Goal: Information Seeking & Learning: Learn about a topic

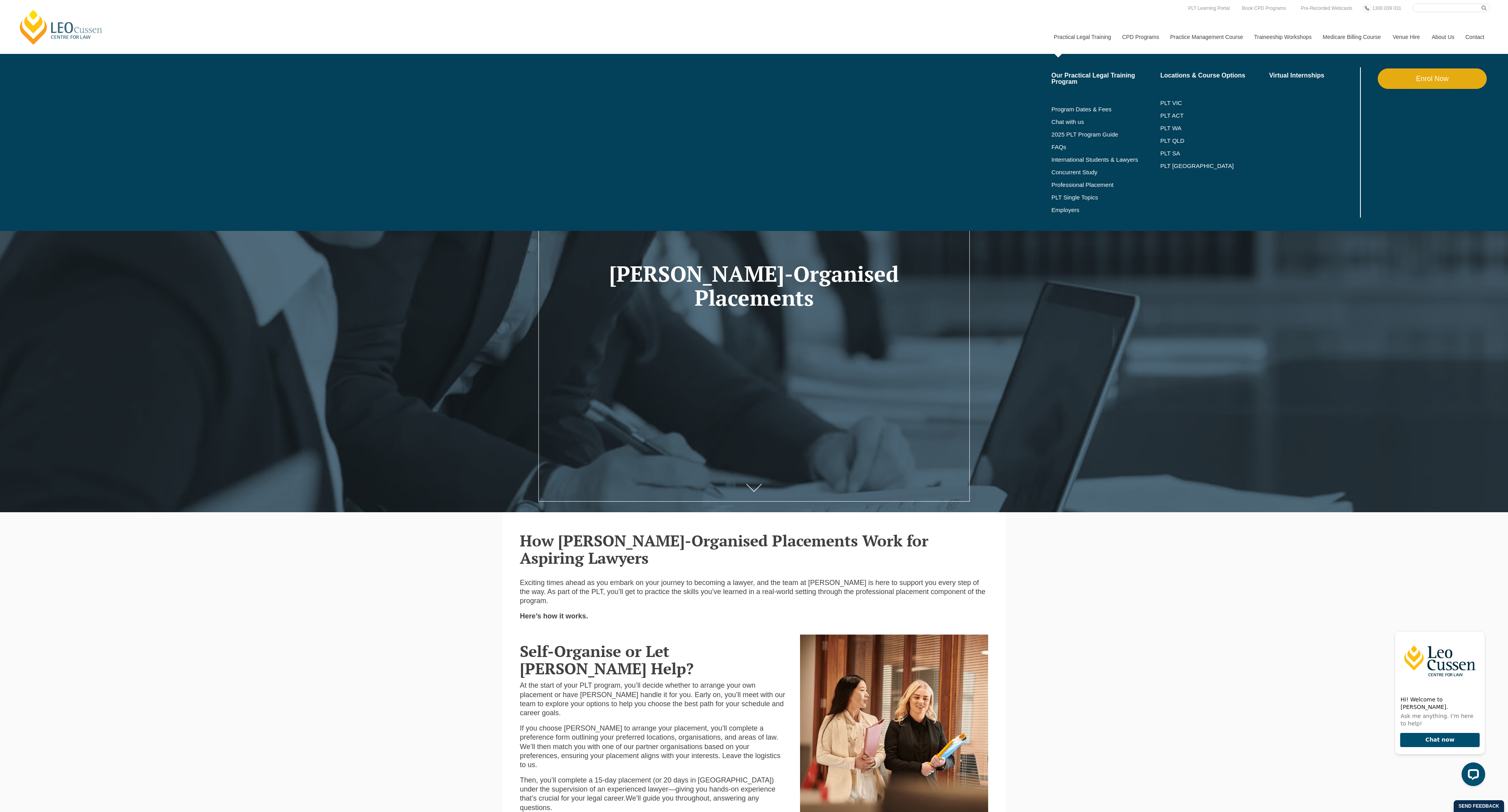
click at [1084, 180] on li "Professional Placement" at bounding box center [1106, 184] width 109 height 13
click at [1085, 183] on link "Professional Placement" at bounding box center [1106, 185] width 109 height 7
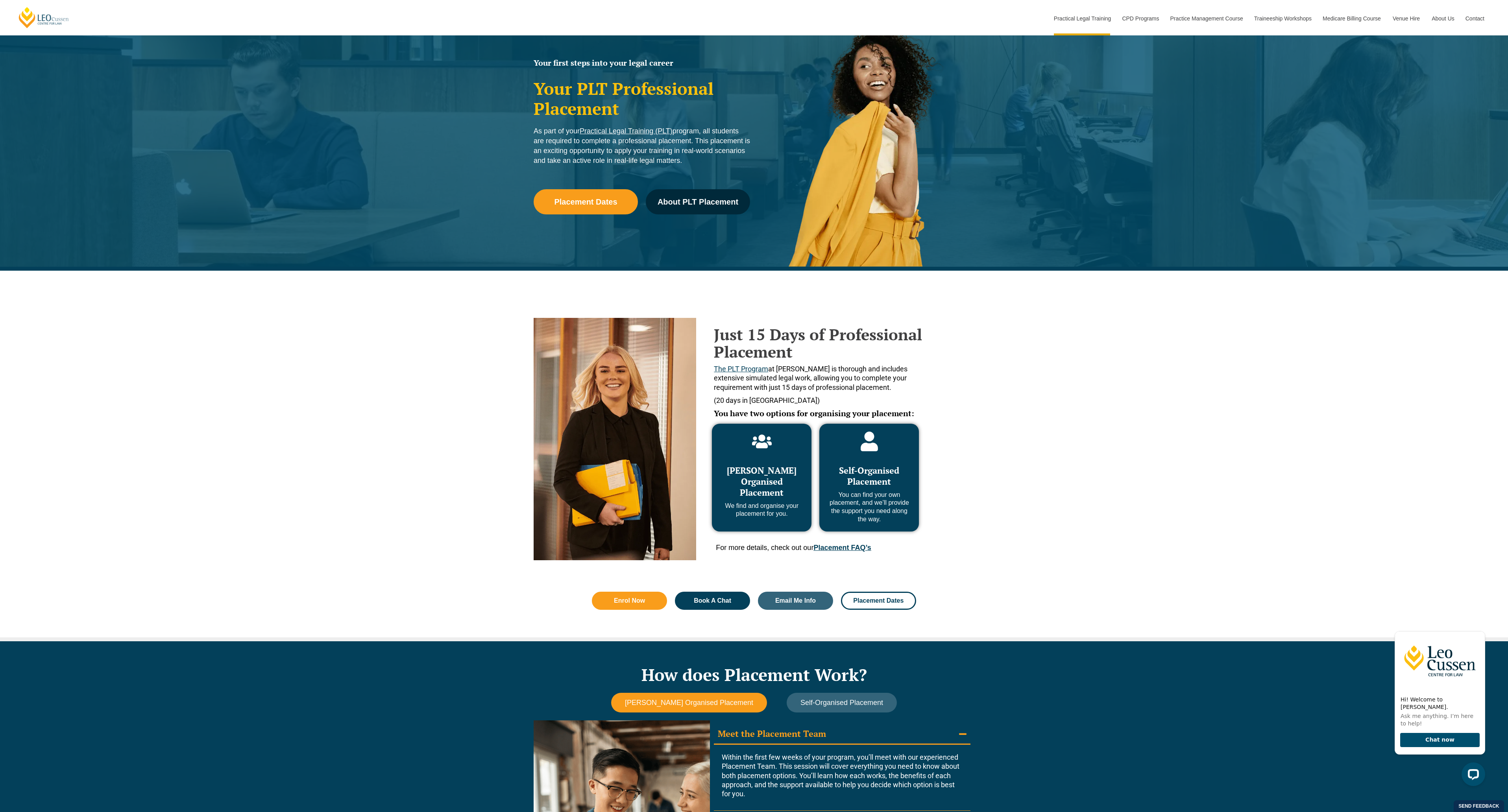
scroll to position [157, 0]
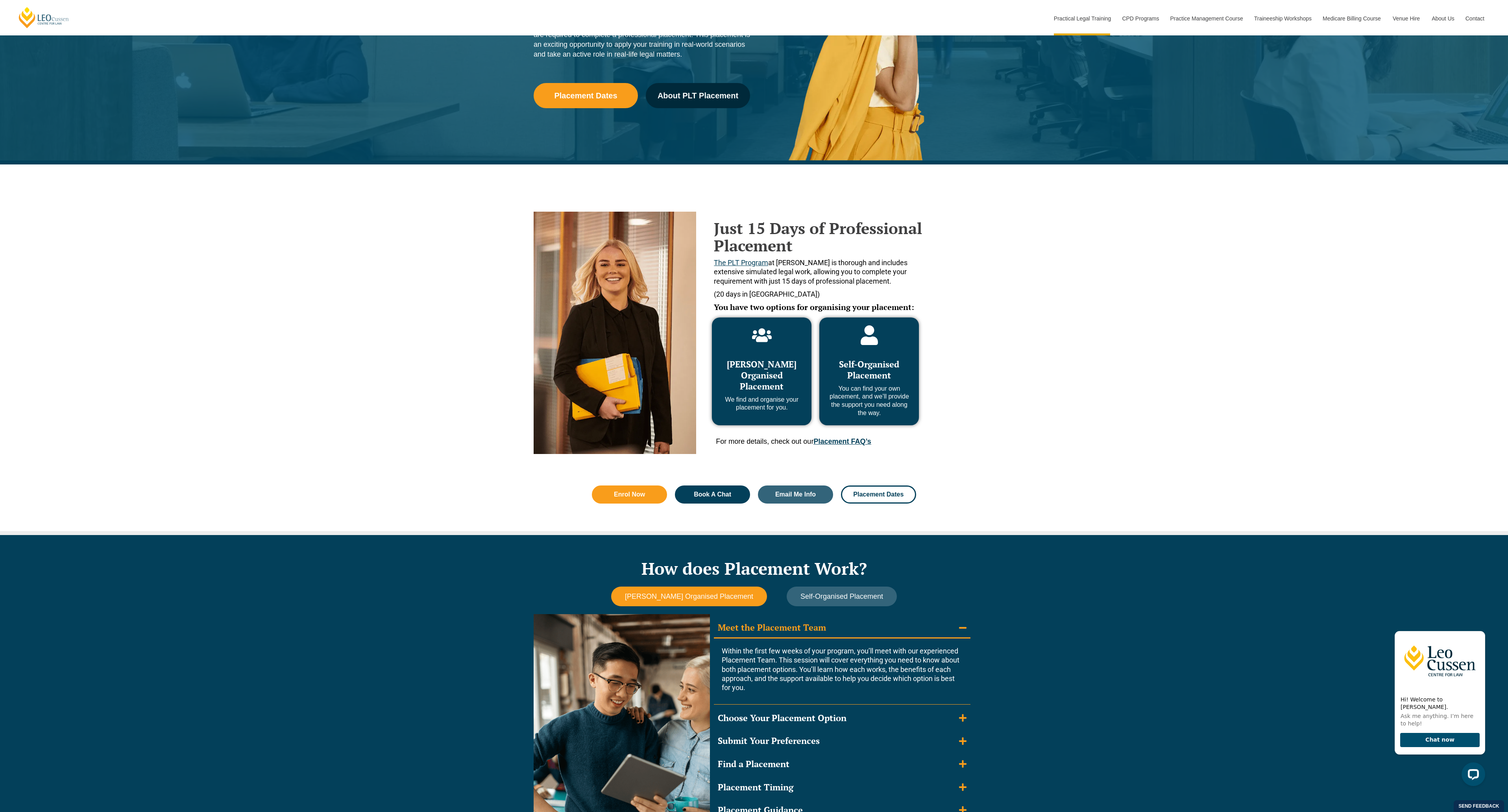
click at [1354, 398] on div "Just 15 Days of Professional Placement The PLT Program at Leo Cussen is thoroug…" at bounding box center [754, 311] width 1508 height 294
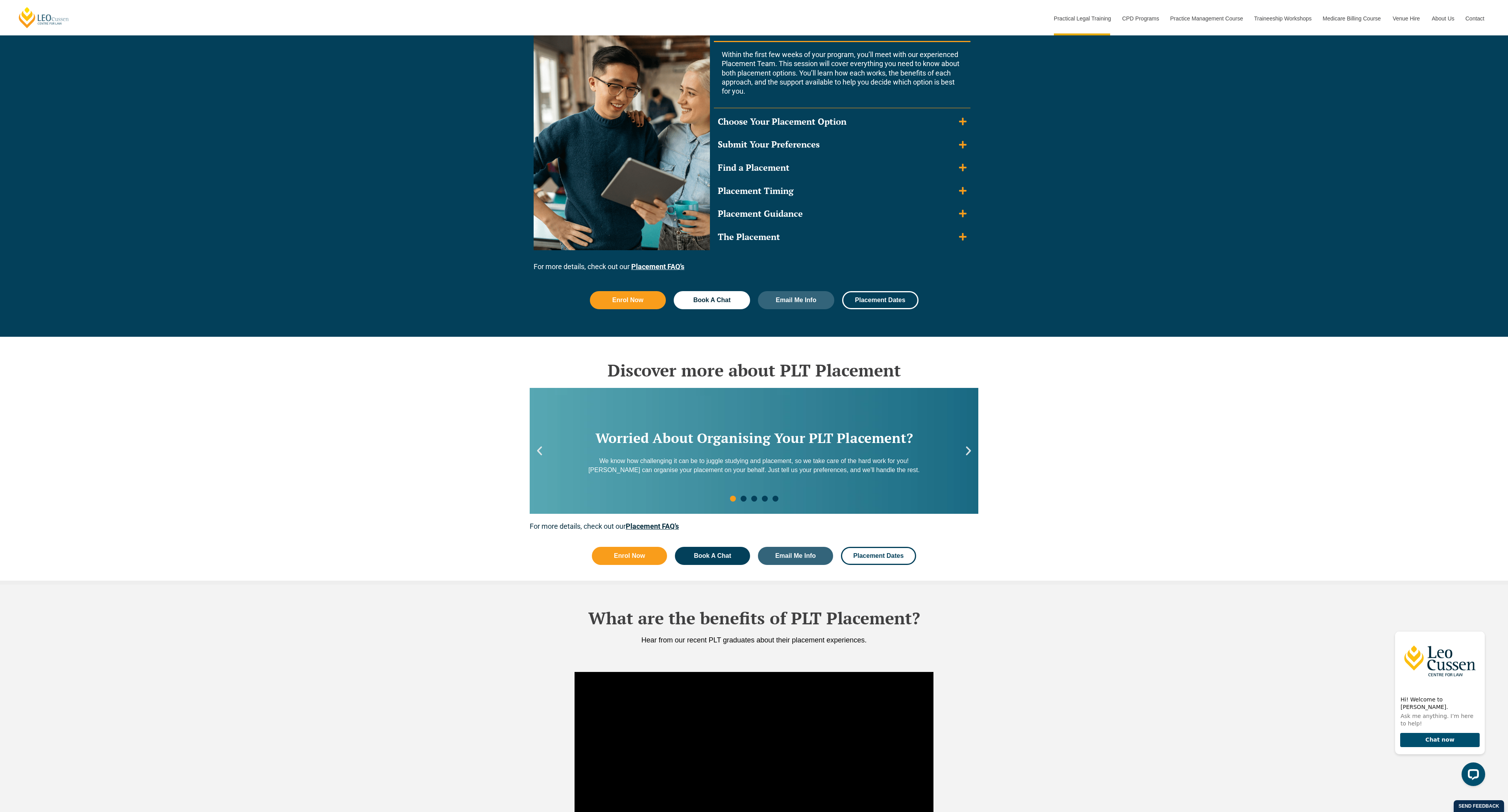
scroll to position [787, 0]
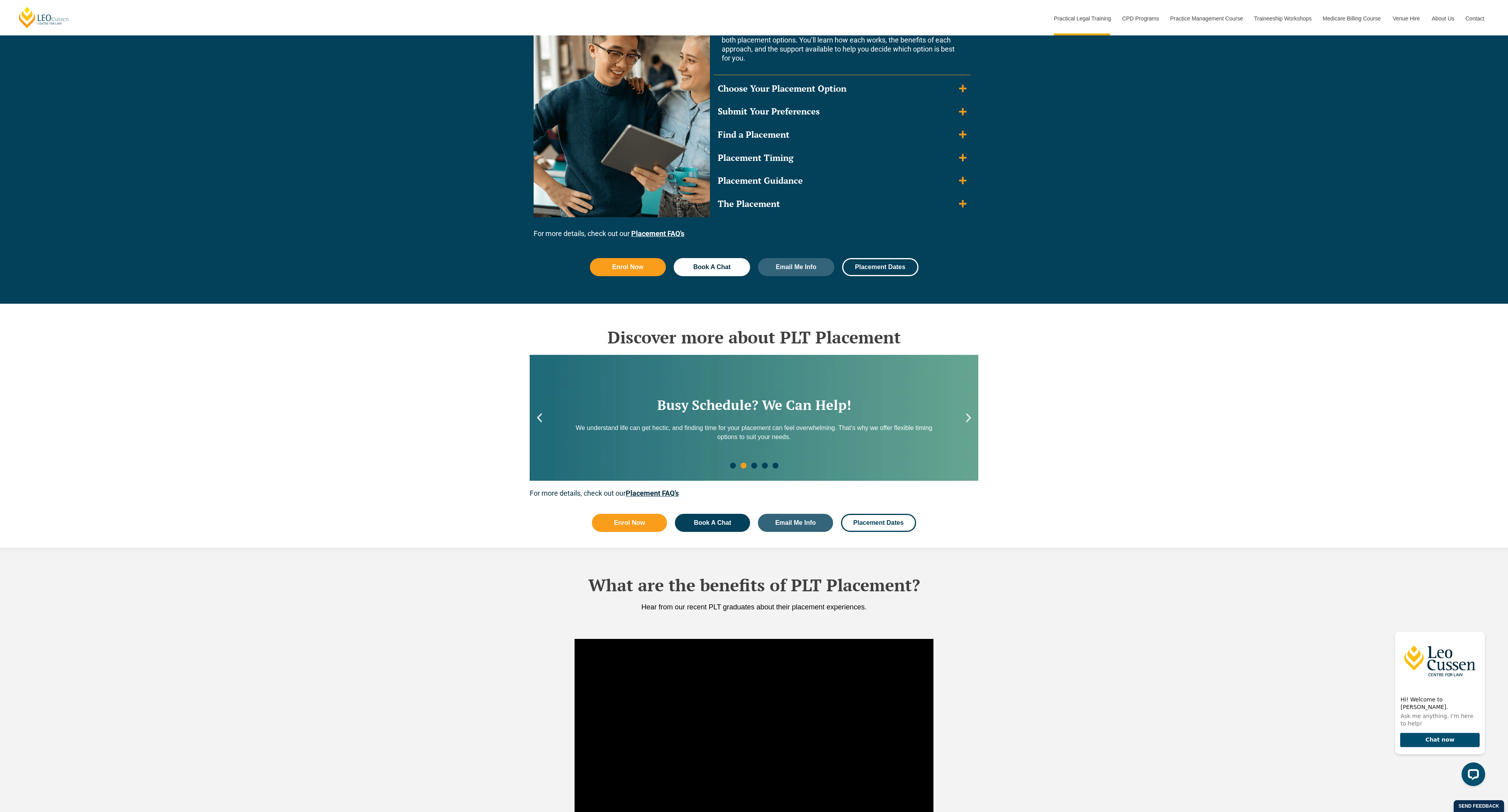
click at [1236, 523] on div "Discover more about PLT Placement Worried About Organising Your PLT Placement? …" at bounding box center [754, 427] width 1508 height 248
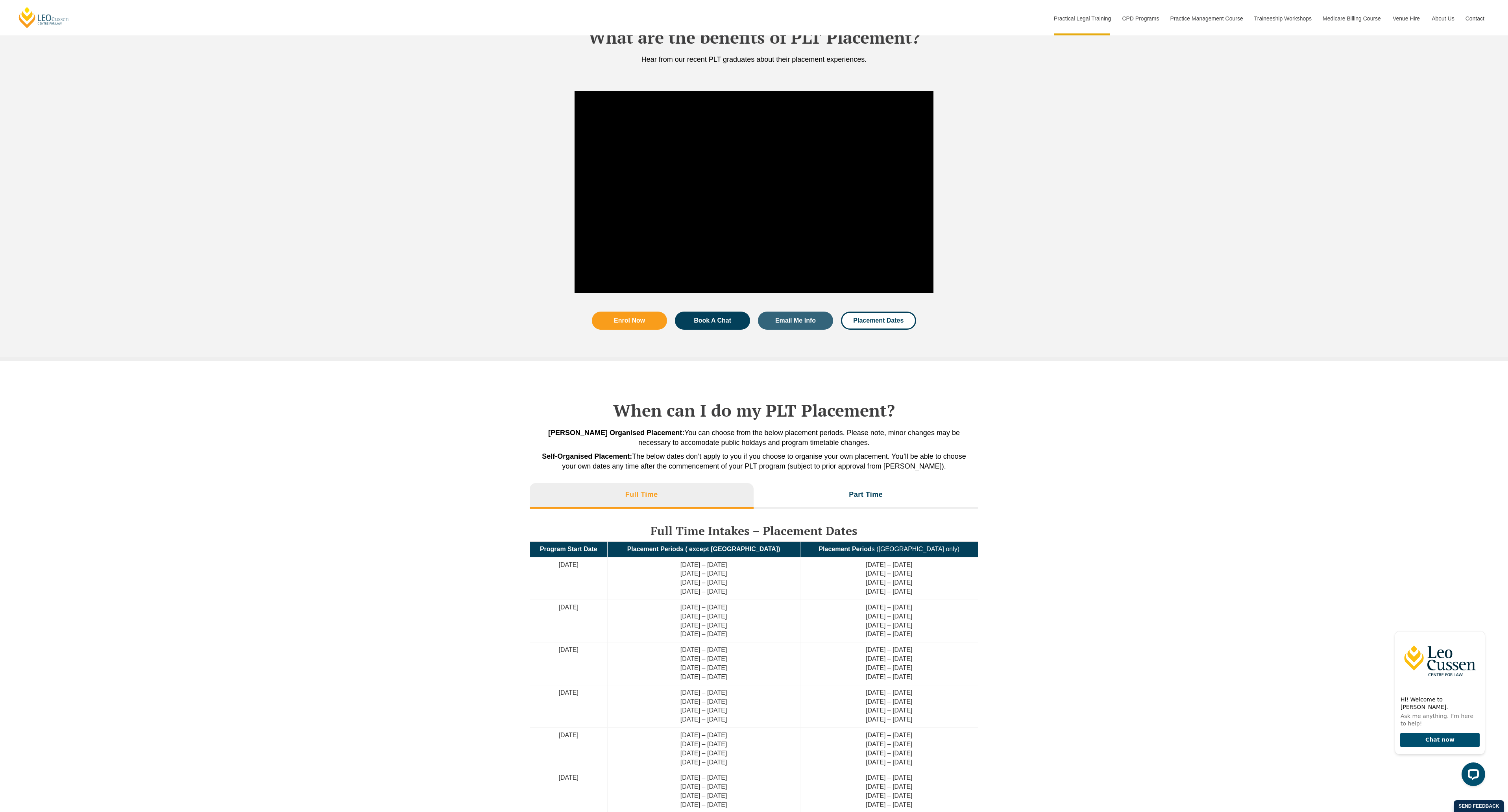
scroll to position [1338, 0]
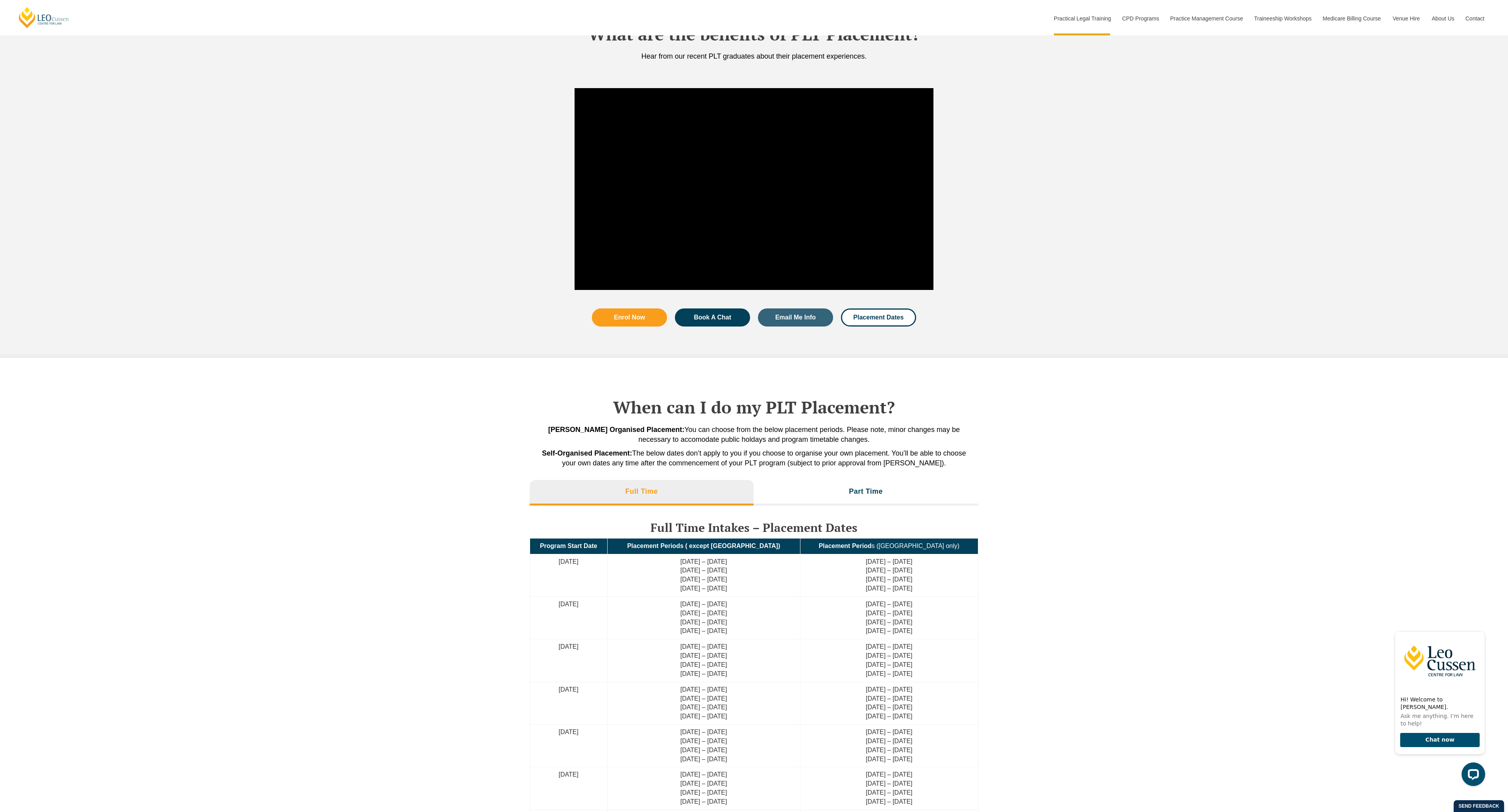
click at [1204, 195] on div at bounding box center [754, 196] width 1508 height 217
